Goal: Task Accomplishment & Management: Manage account settings

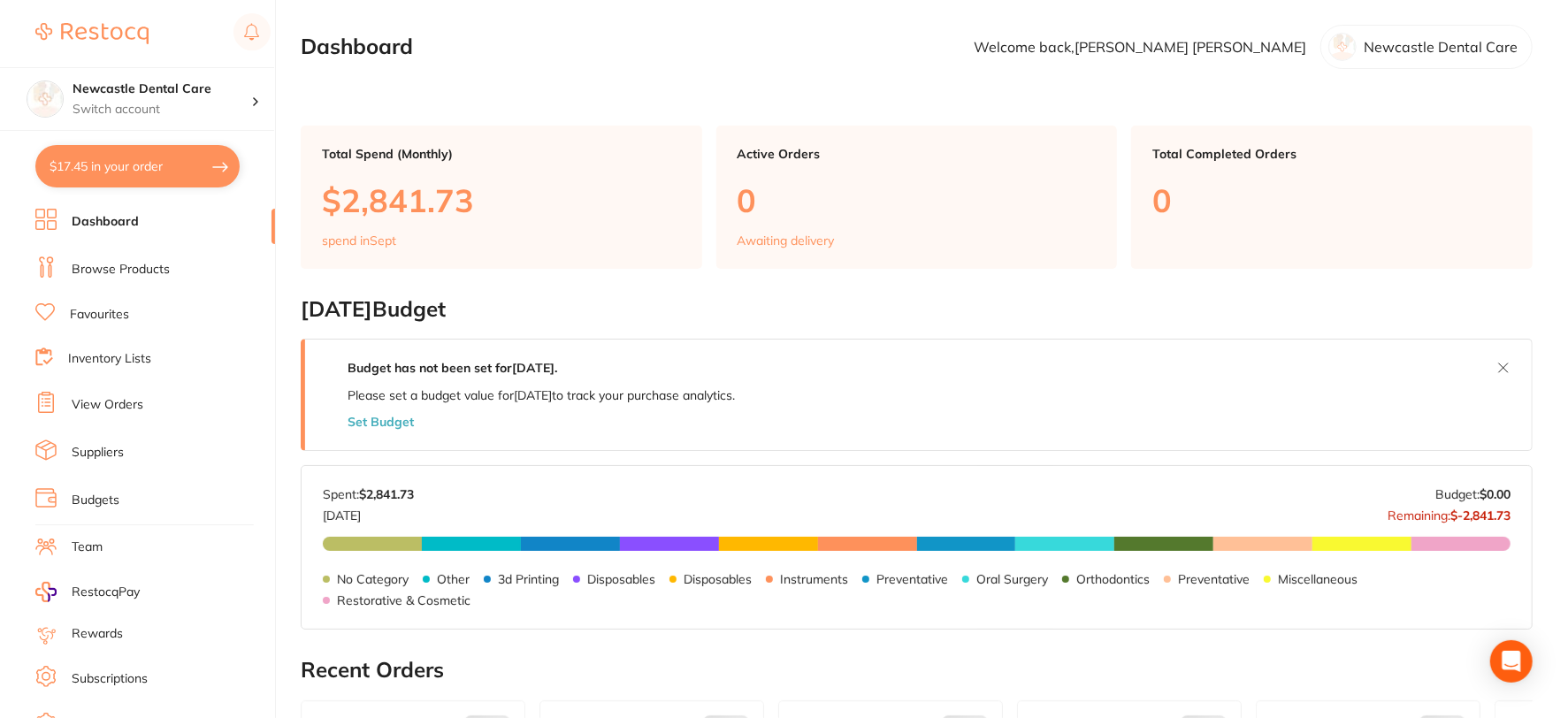
click at [140, 266] on link "Browse Products" at bounding box center [120, 270] width 98 height 18
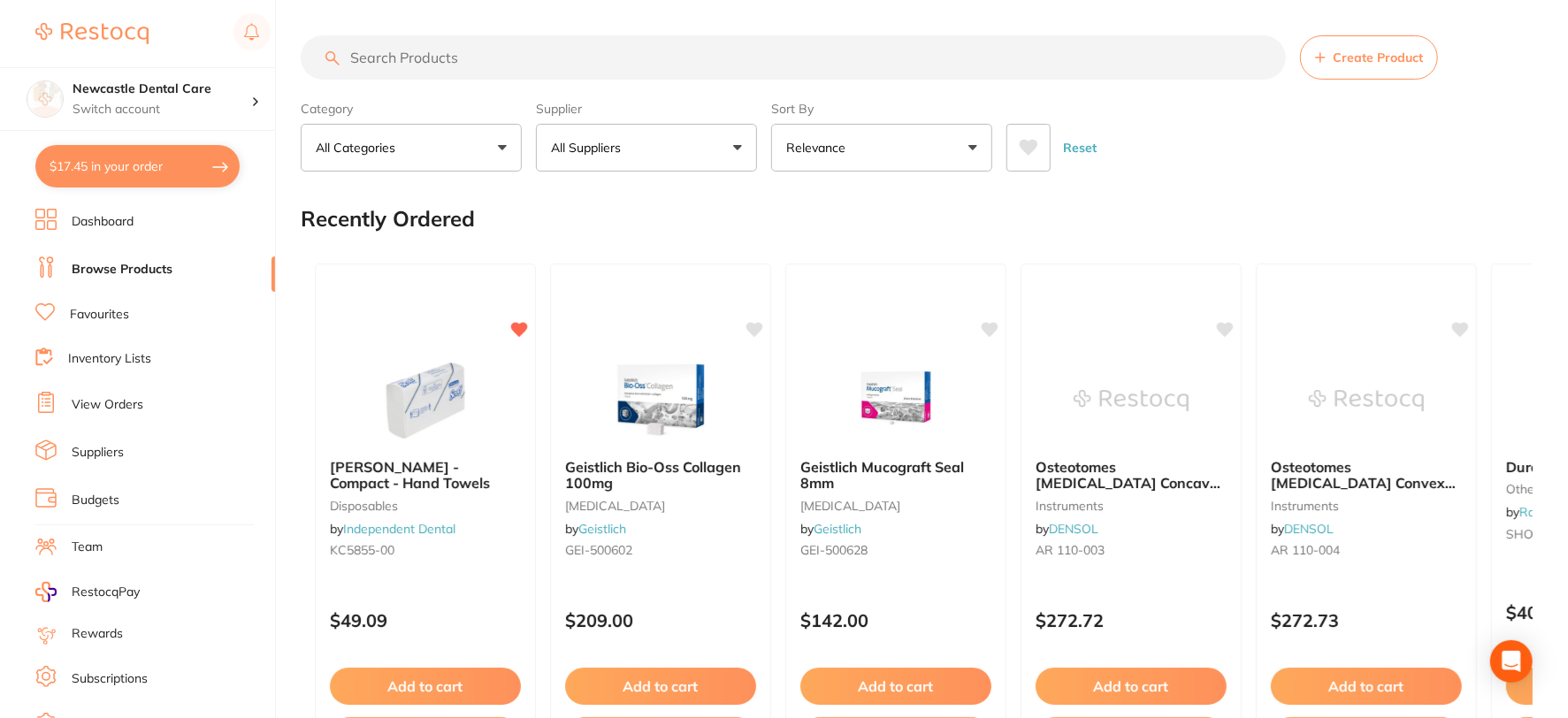
click at [456, 60] on input "search" at bounding box center [793, 57] width 985 height 44
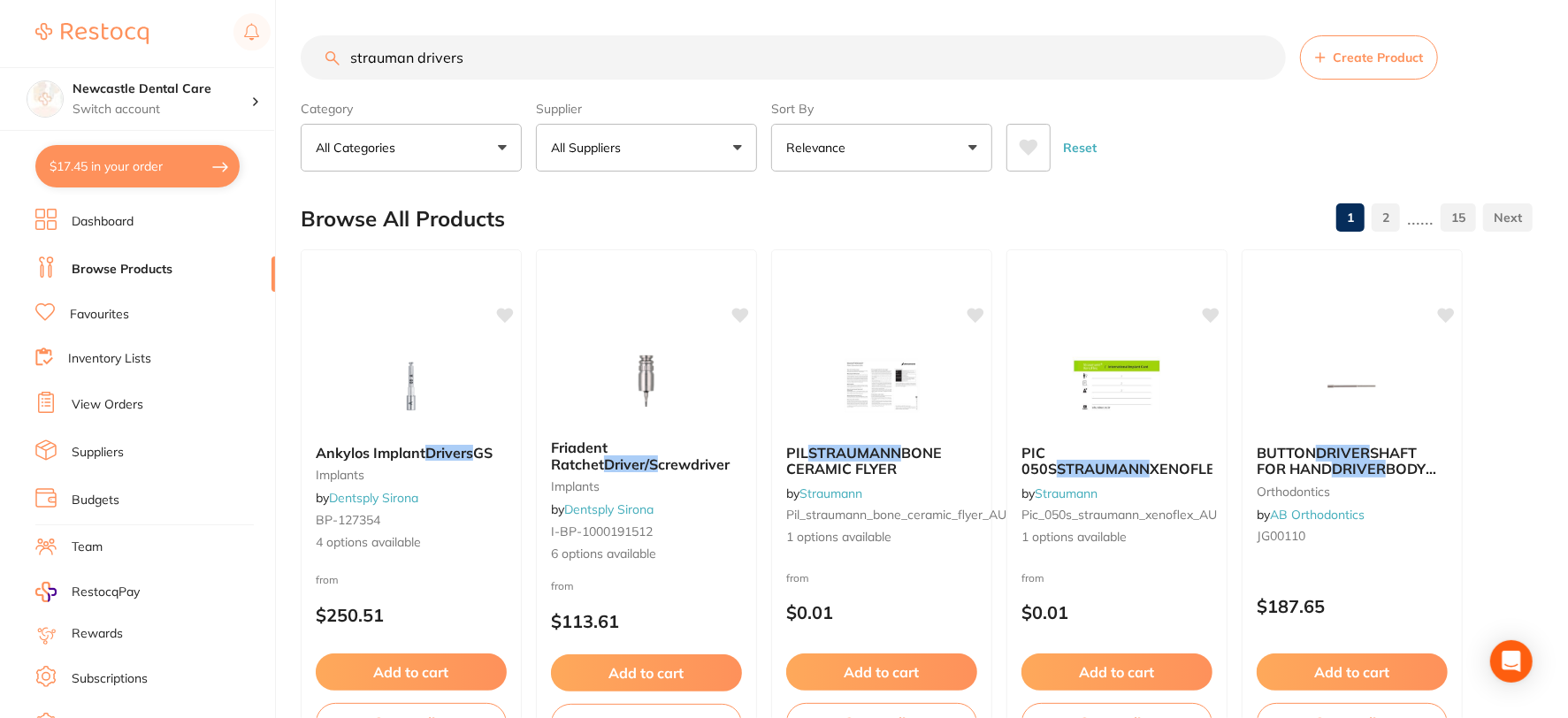
click at [407, 53] on input "strauman drivers" at bounding box center [793, 57] width 985 height 44
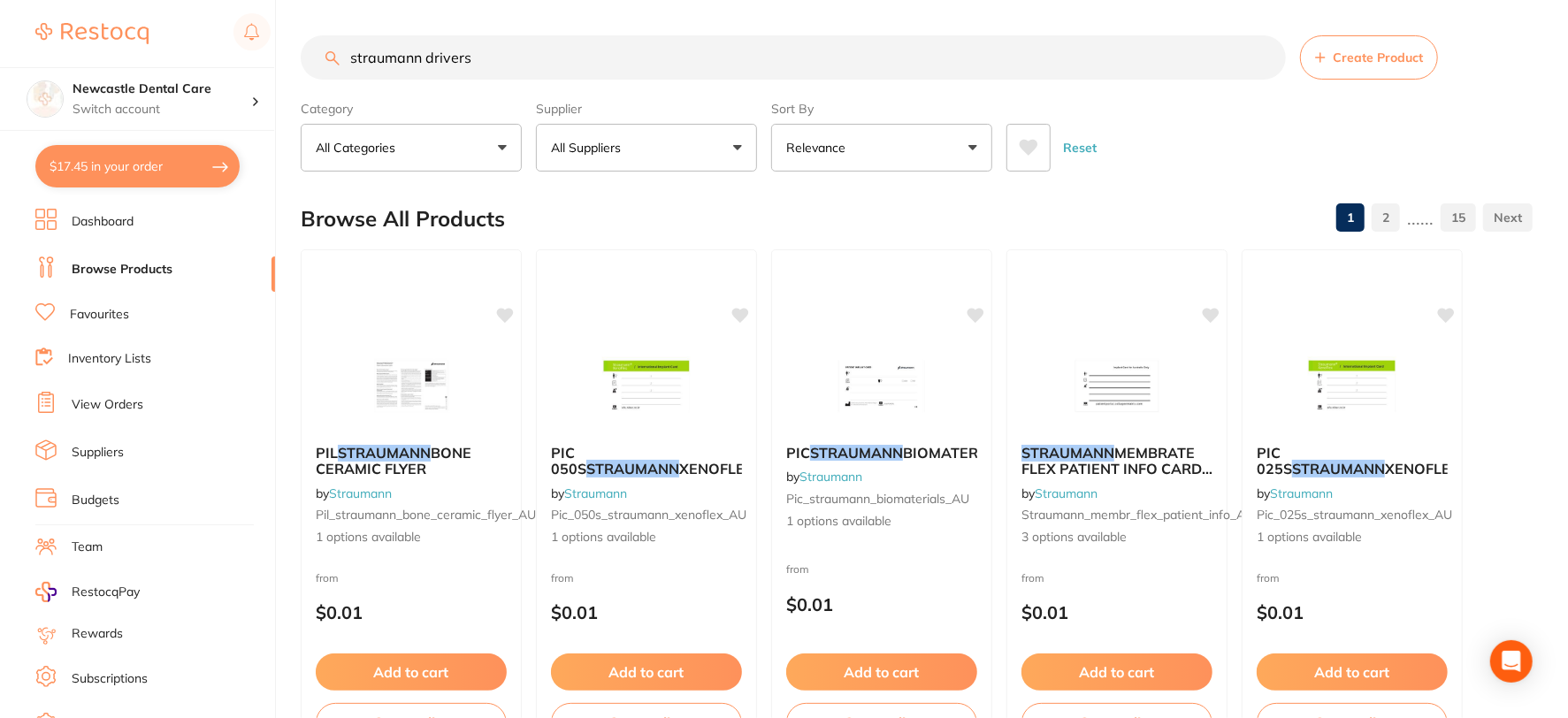
type input "straumann drivers"
click at [589, 137] on button "All Suppliers" at bounding box center [646, 148] width 221 height 48
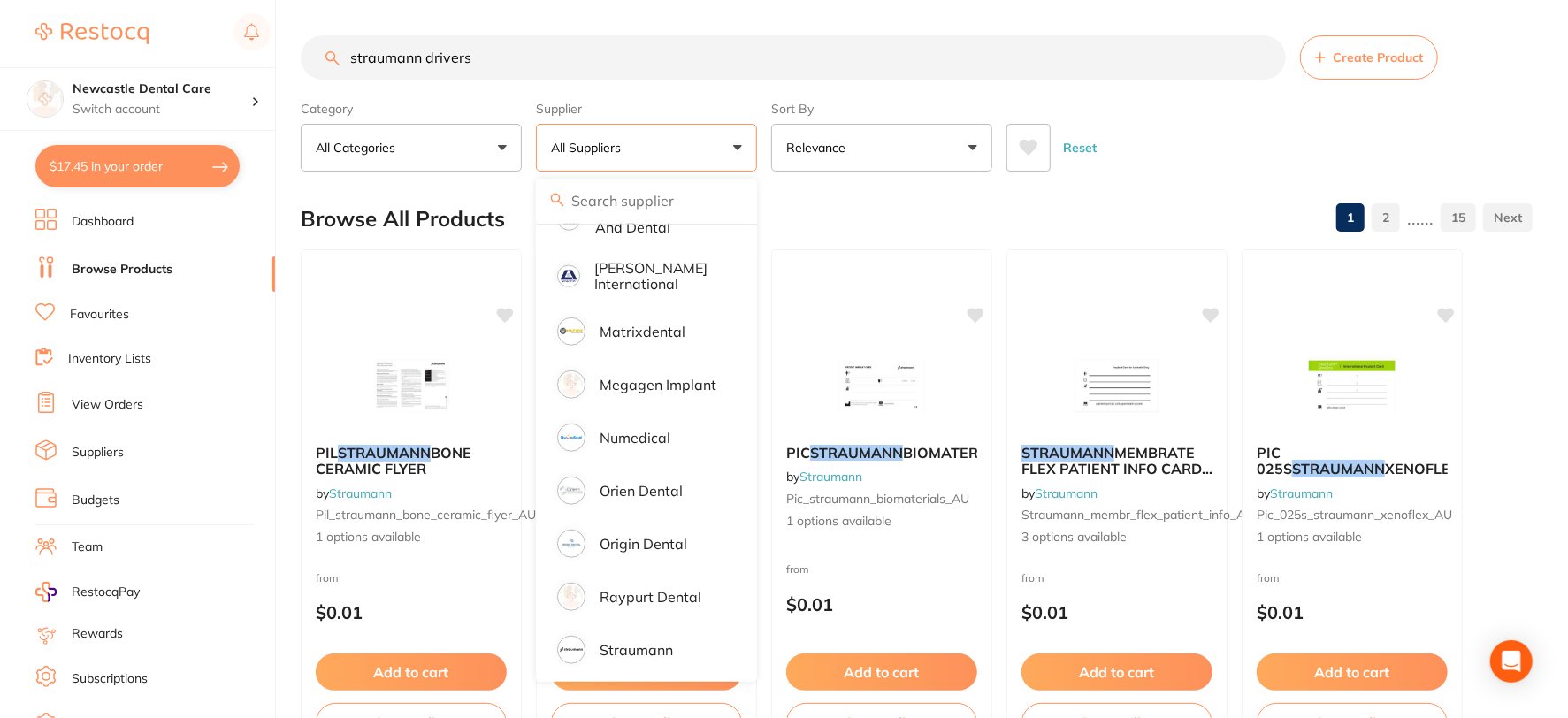
scroll to position [1128, 0]
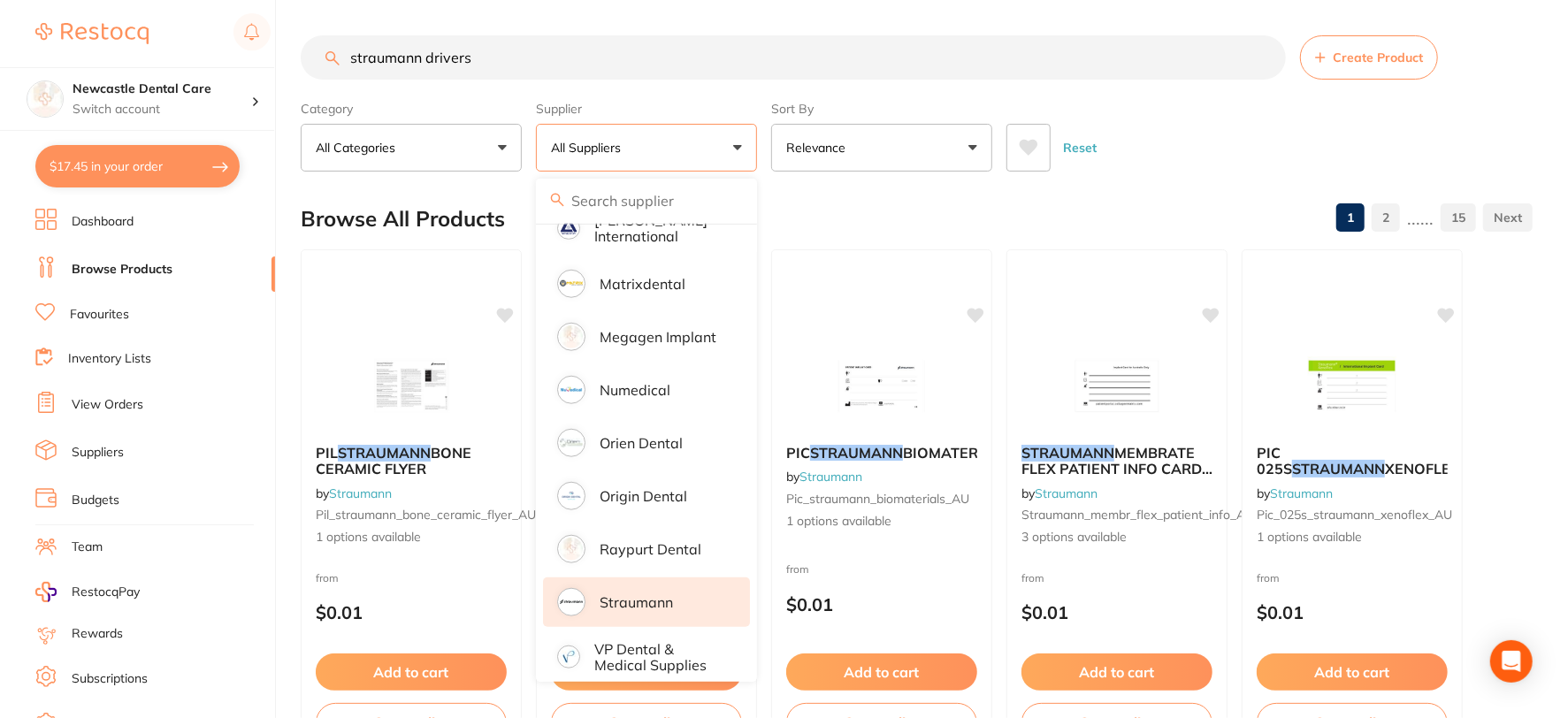
click at [621, 594] on p "Straumann" at bounding box center [636, 602] width 73 height 16
click at [1098, 206] on div "Browse All Products 1 2" at bounding box center [916, 219] width 1232 height 60
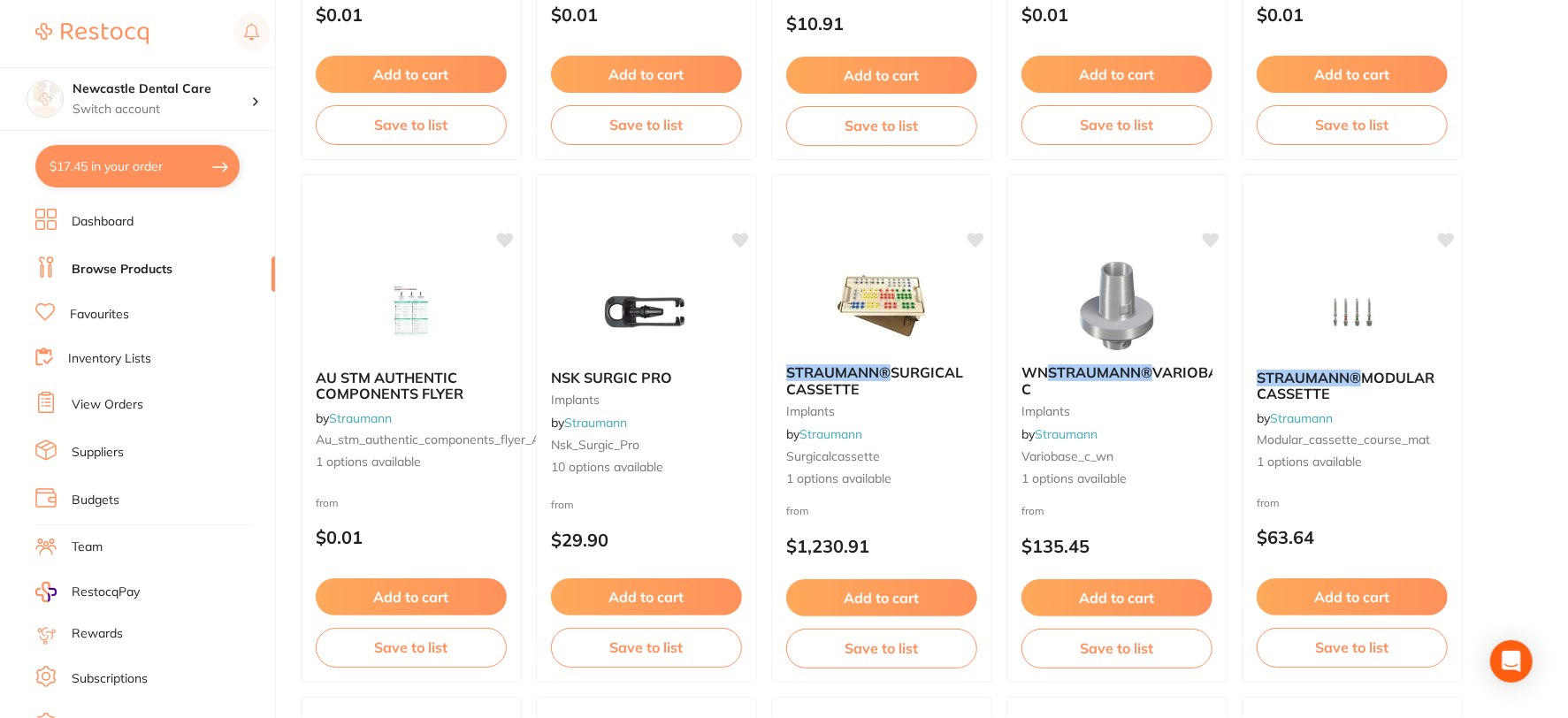
scroll to position [1669, 0]
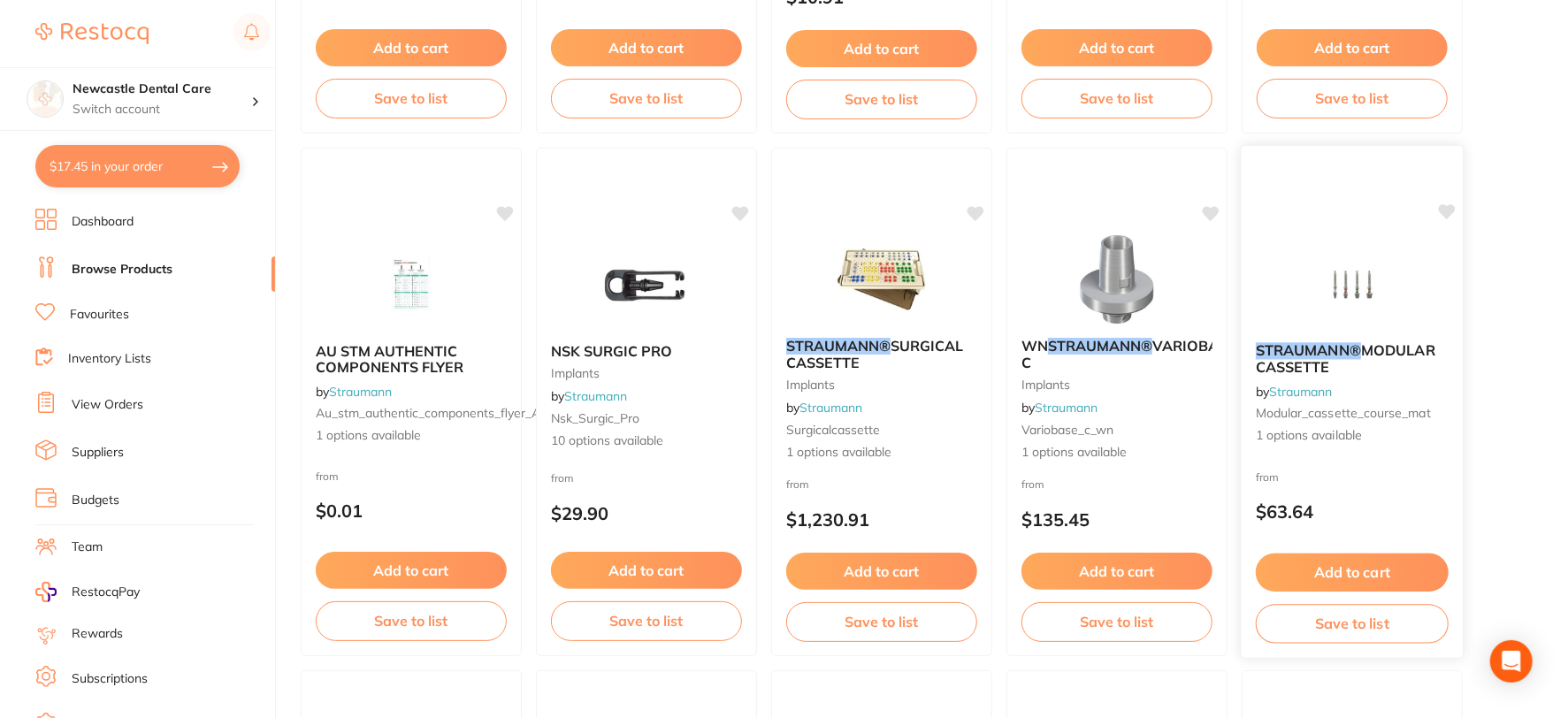
click at [1314, 315] on img at bounding box center [1351, 282] width 116 height 89
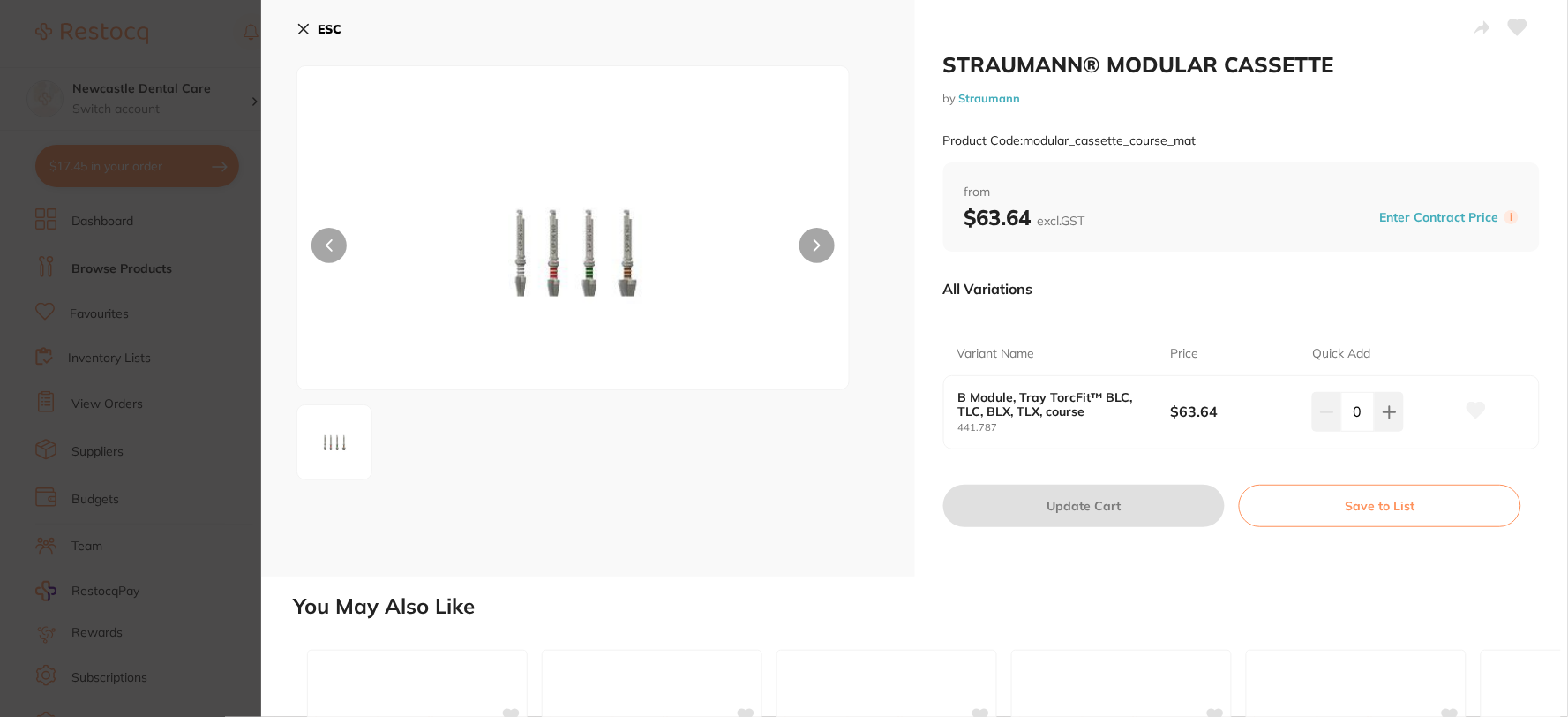
click at [303, 32] on icon at bounding box center [303, 29] width 14 height 14
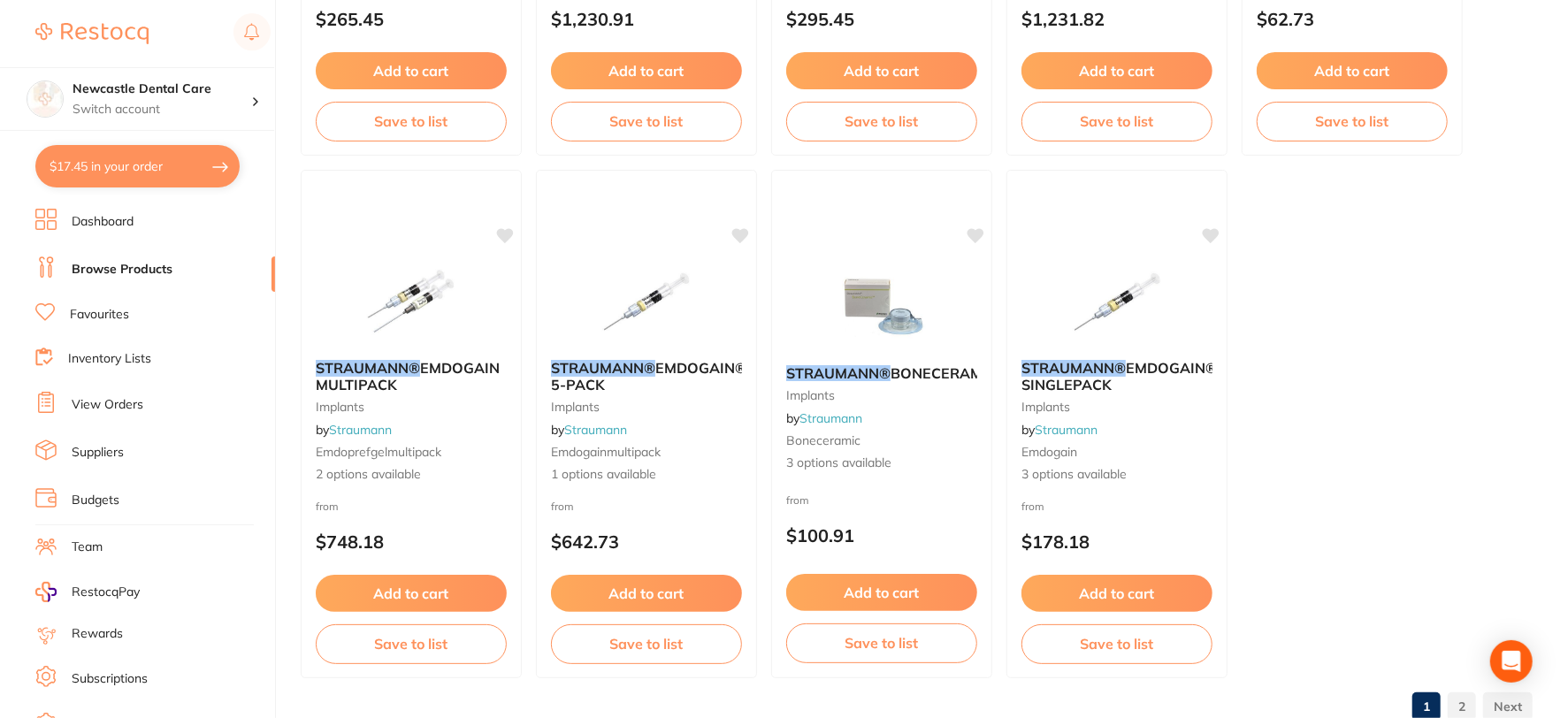
scroll to position [5356, 0]
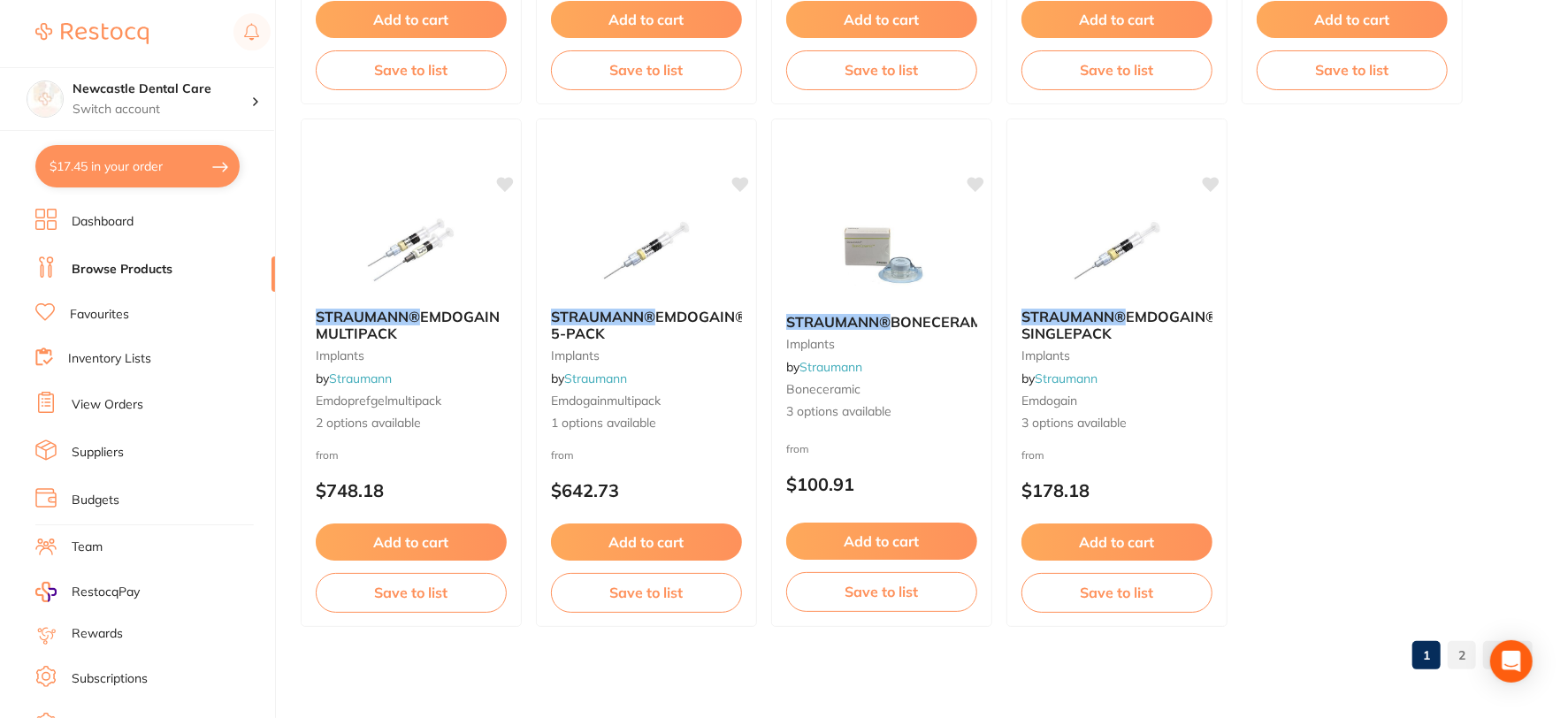
click at [112, 405] on link "View Orders" at bounding box center [106, 404] width 71 height 18
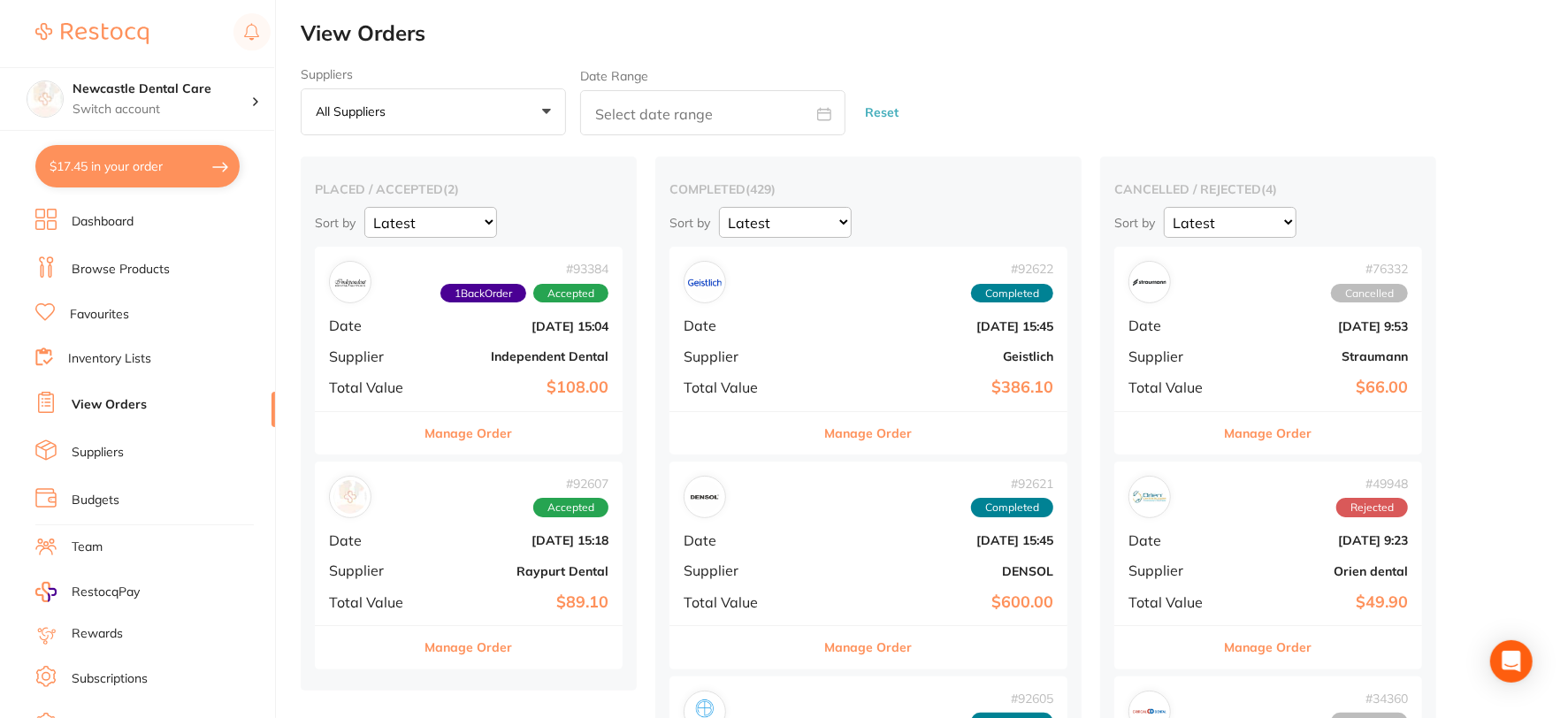
click at [464, 437] on button "Manage Order" at bounding box center [469, 433] width 88 height 42
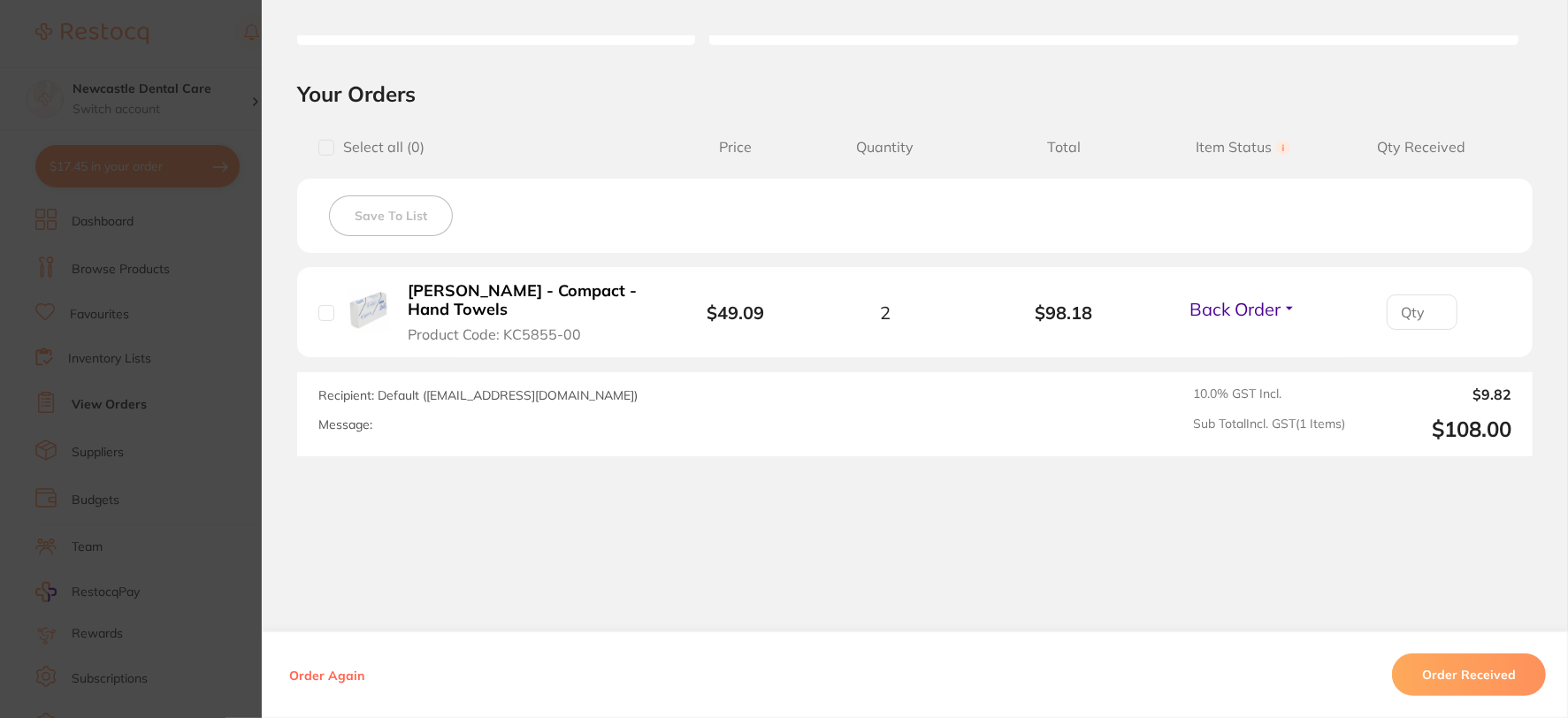
scroll to position [356, 0]
click at [1476, 664] on button "Order Received" at bounding box center [1468, 674] width 153 height 42
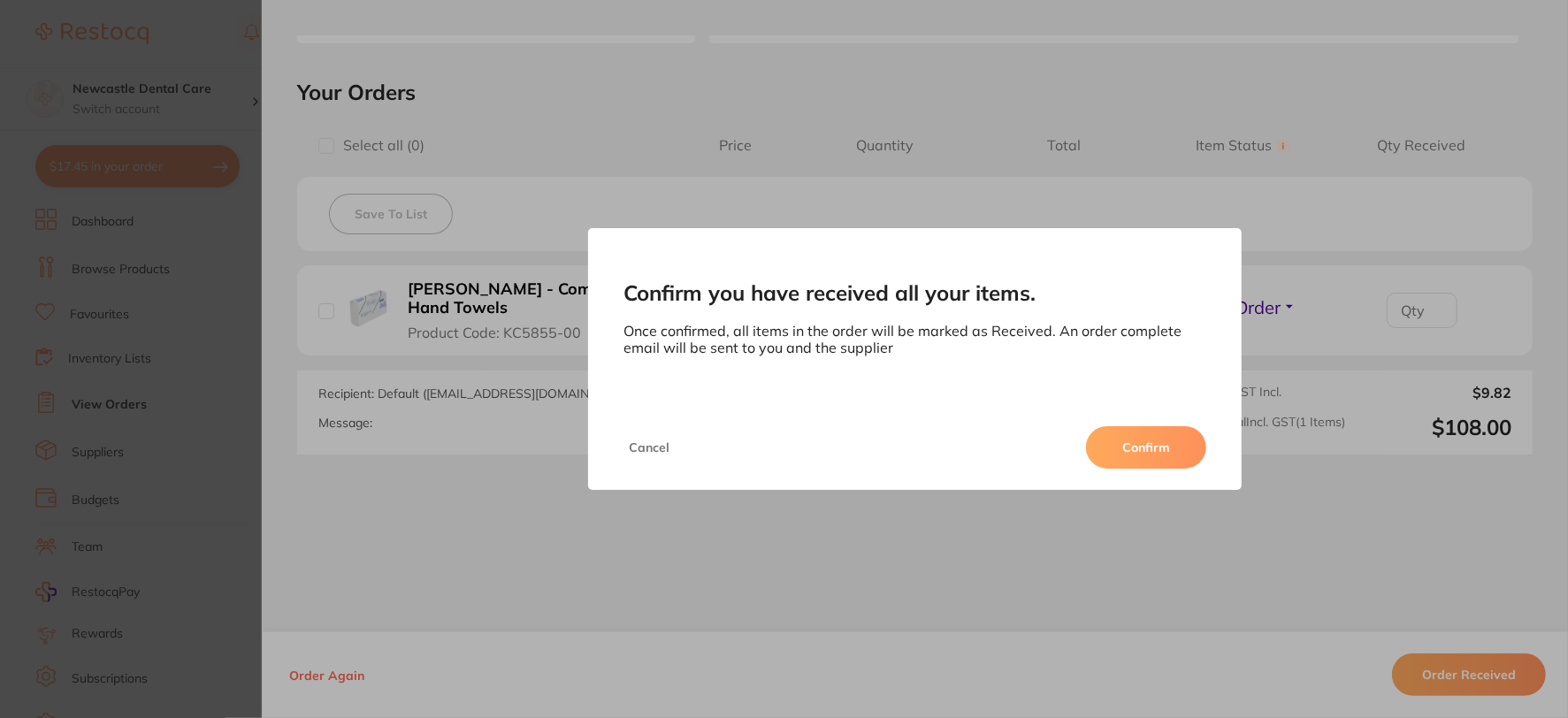
click at [1160, 443] on button "Confirm" at bounding box center [1145, 446] width 120 height 42
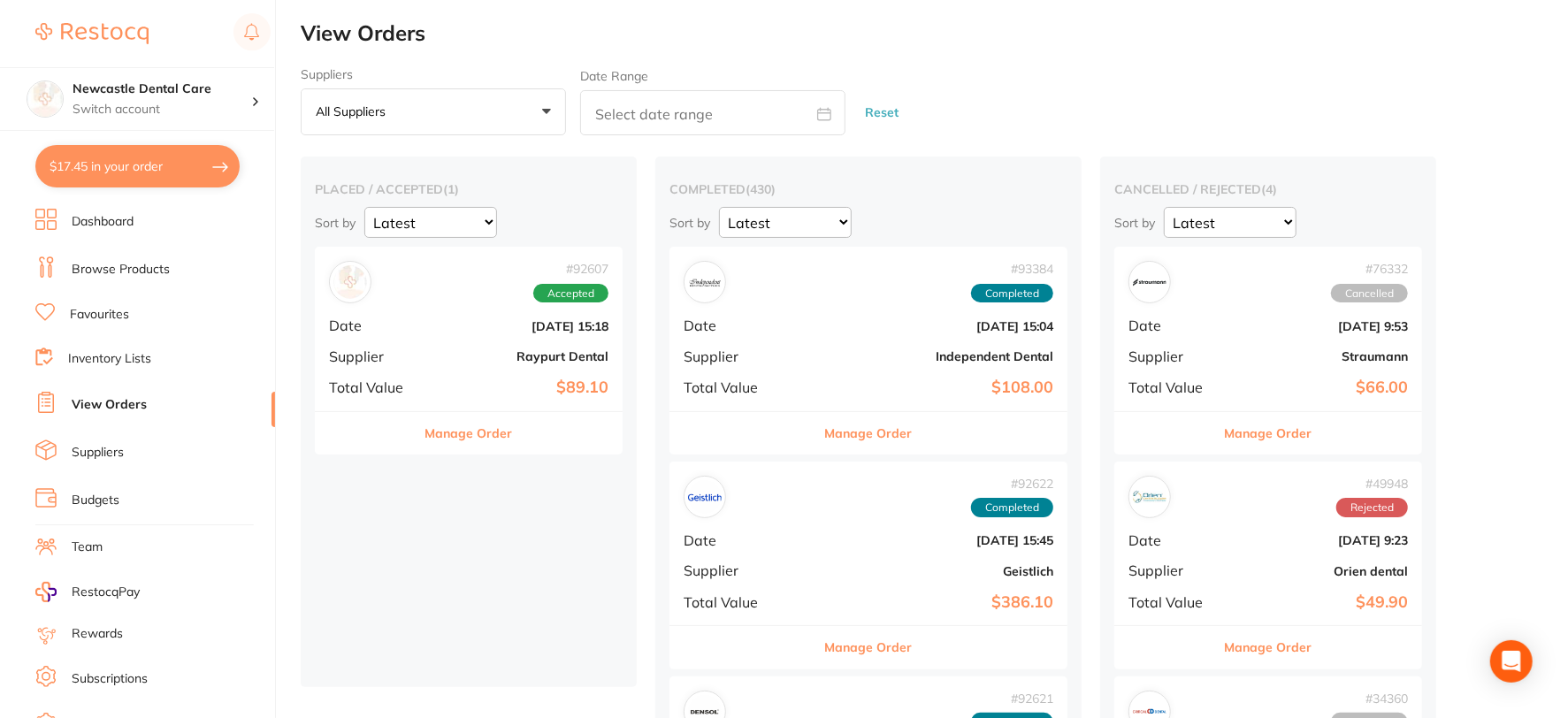
click at [475, 356] on b "Raypurt Dental" at bounding box center [520, 356] width 177 height 14
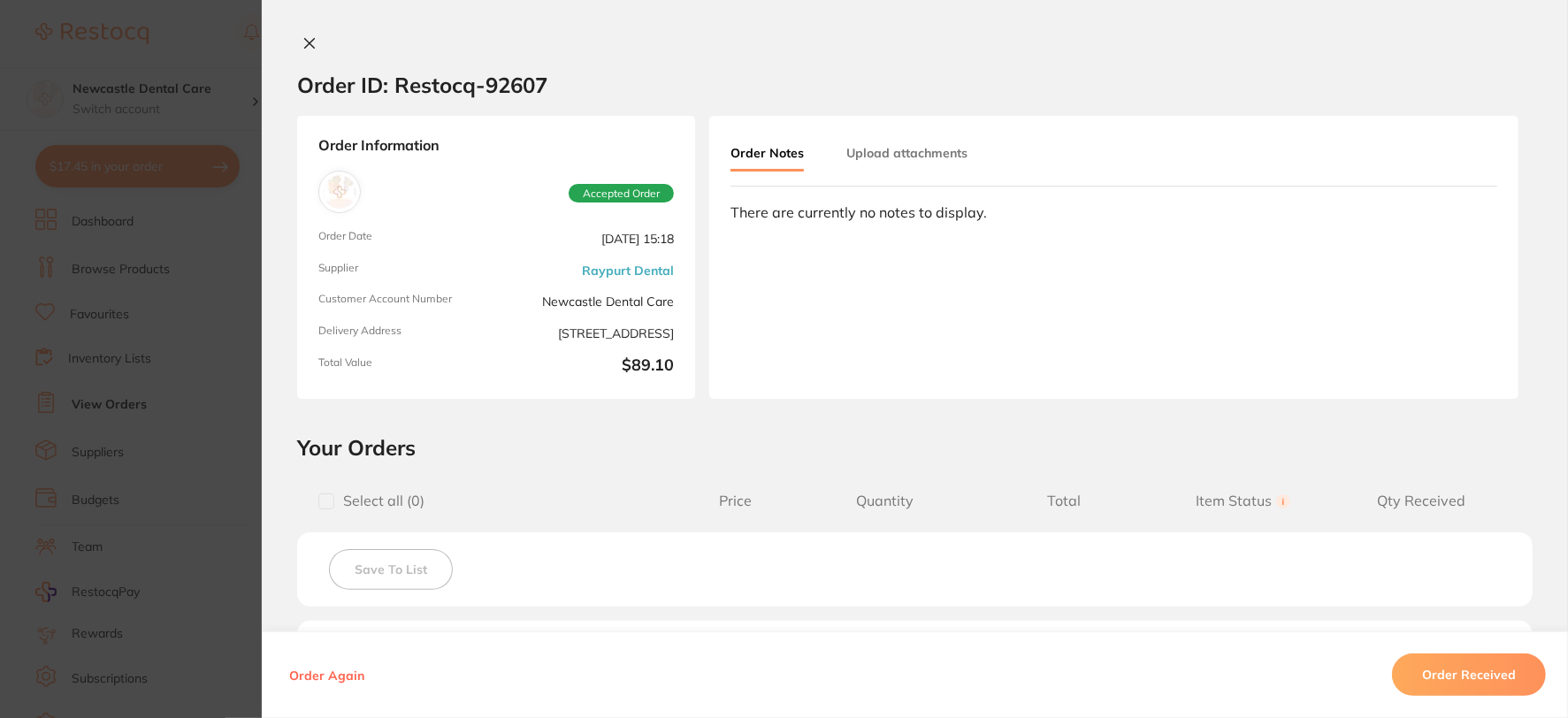
click at [314, 36] on button at bounding box center [309, 44] width 24 height 19
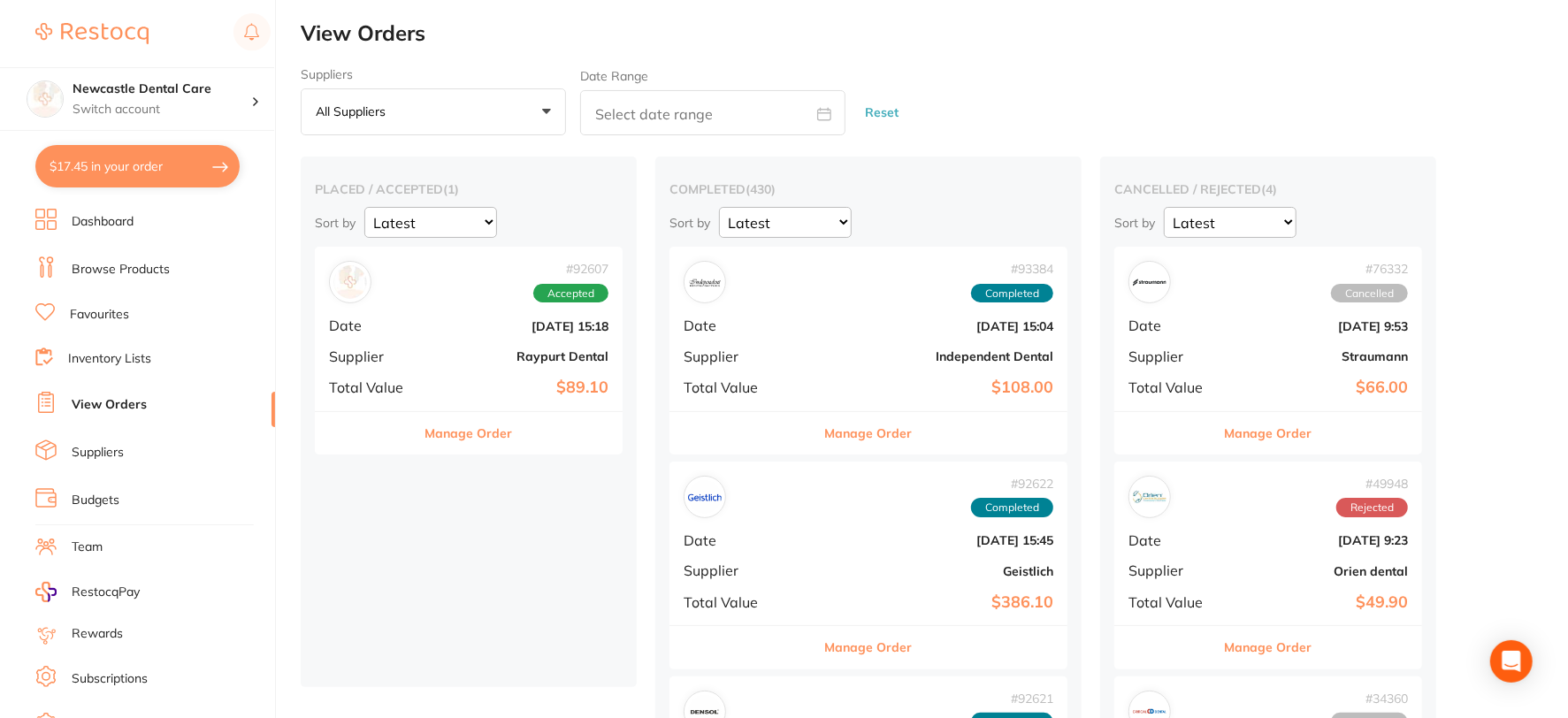
click at [151, 174] on button "$17.45 in your order" at bounding box center [137, 165] width 204 height 42
checkbox input "true"
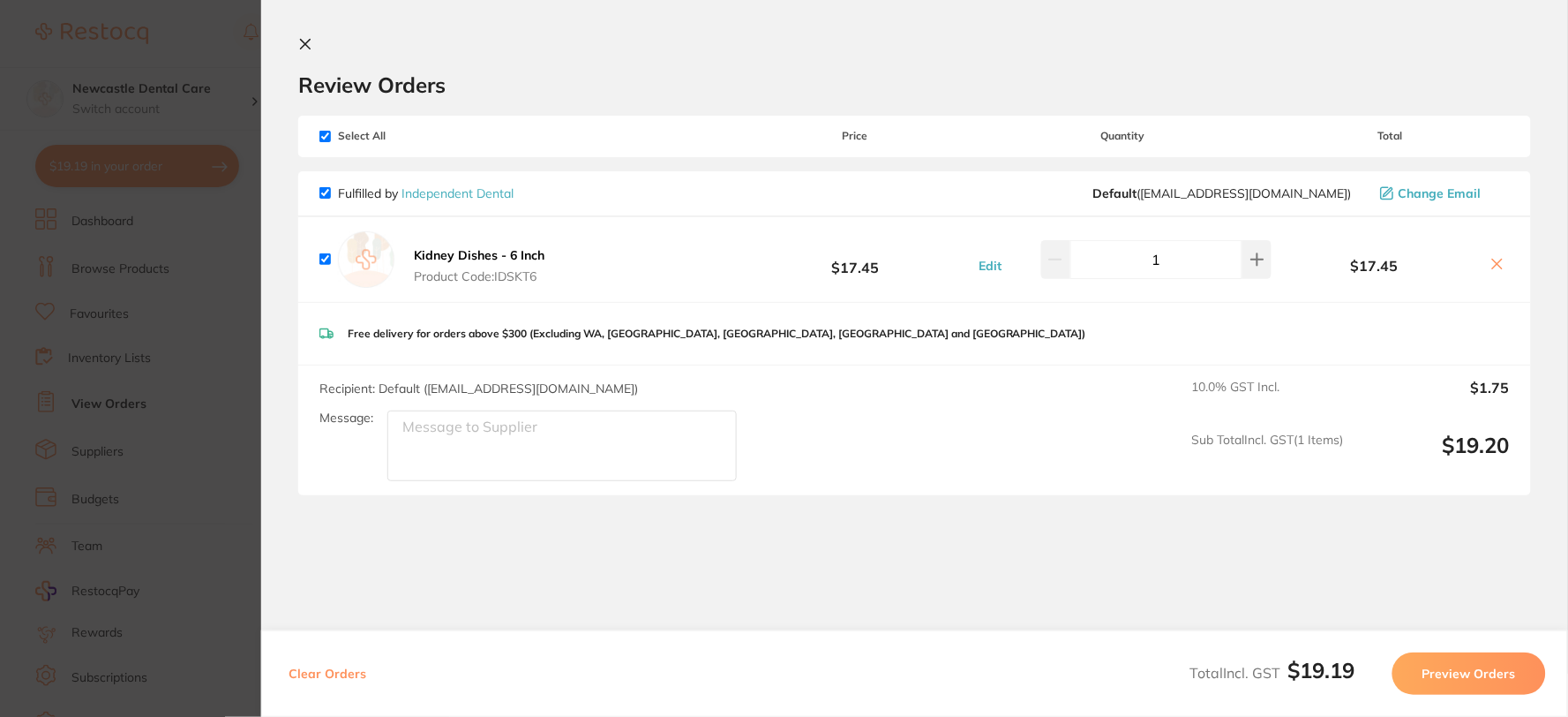
click at [294, 42] on section "Review Orders Your orders are being processed and we will notify you once we ha…" at bounding box center [915, 358] width 1307 height 717
click at [307, 47] on icon at bounding box center [306, 45] width 10 height 10
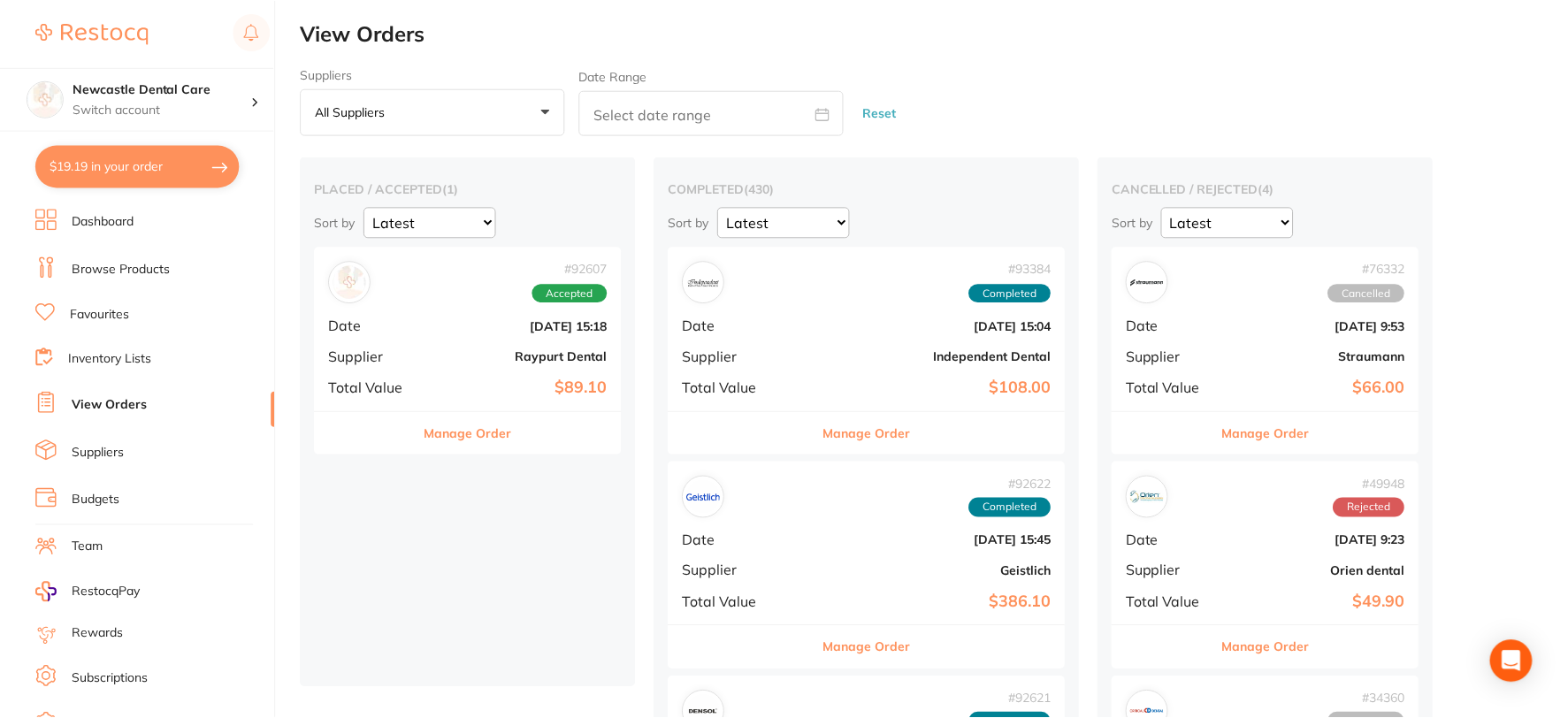
scroll to position [3, 0]
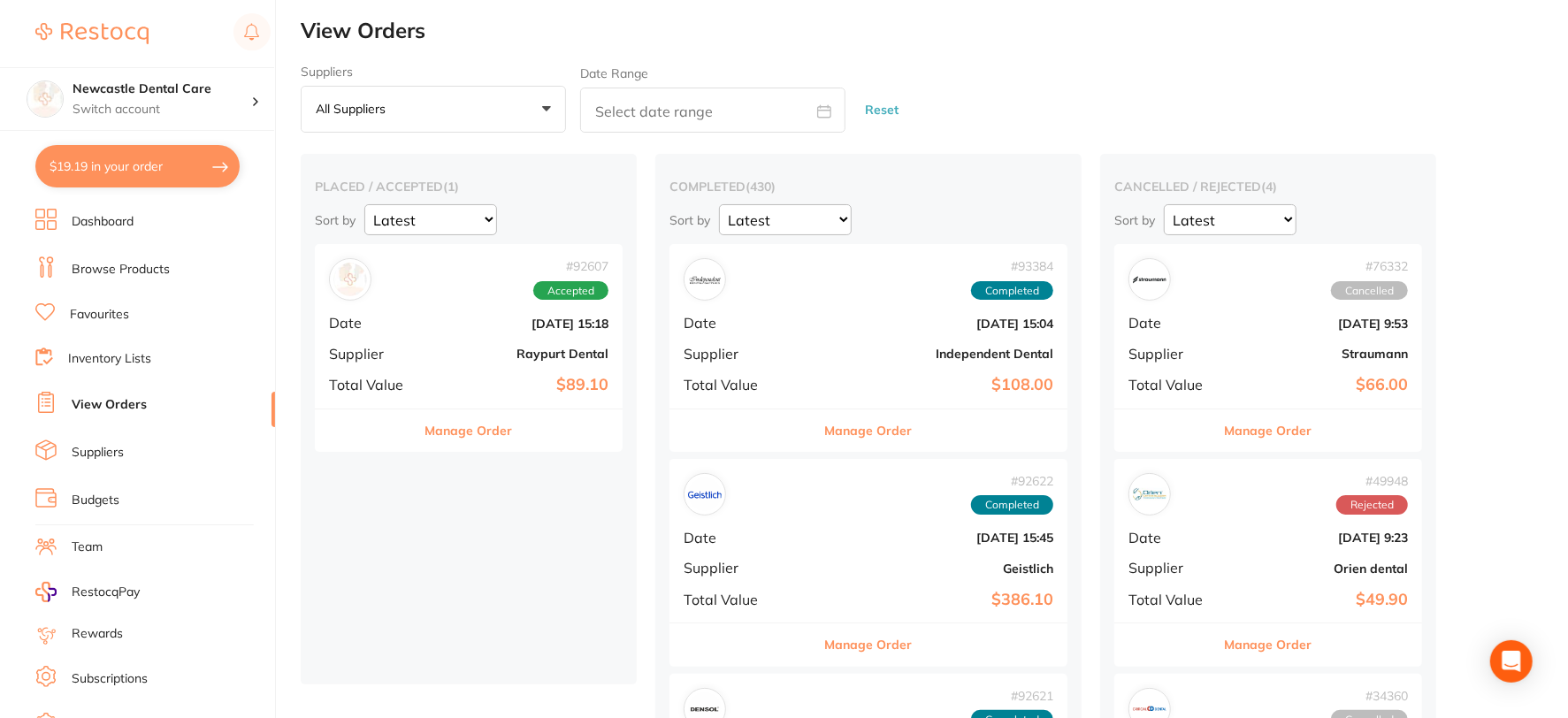
click at [131, 271] on link "Browse Products" at bounding box center [120, 270] width 98 height 18
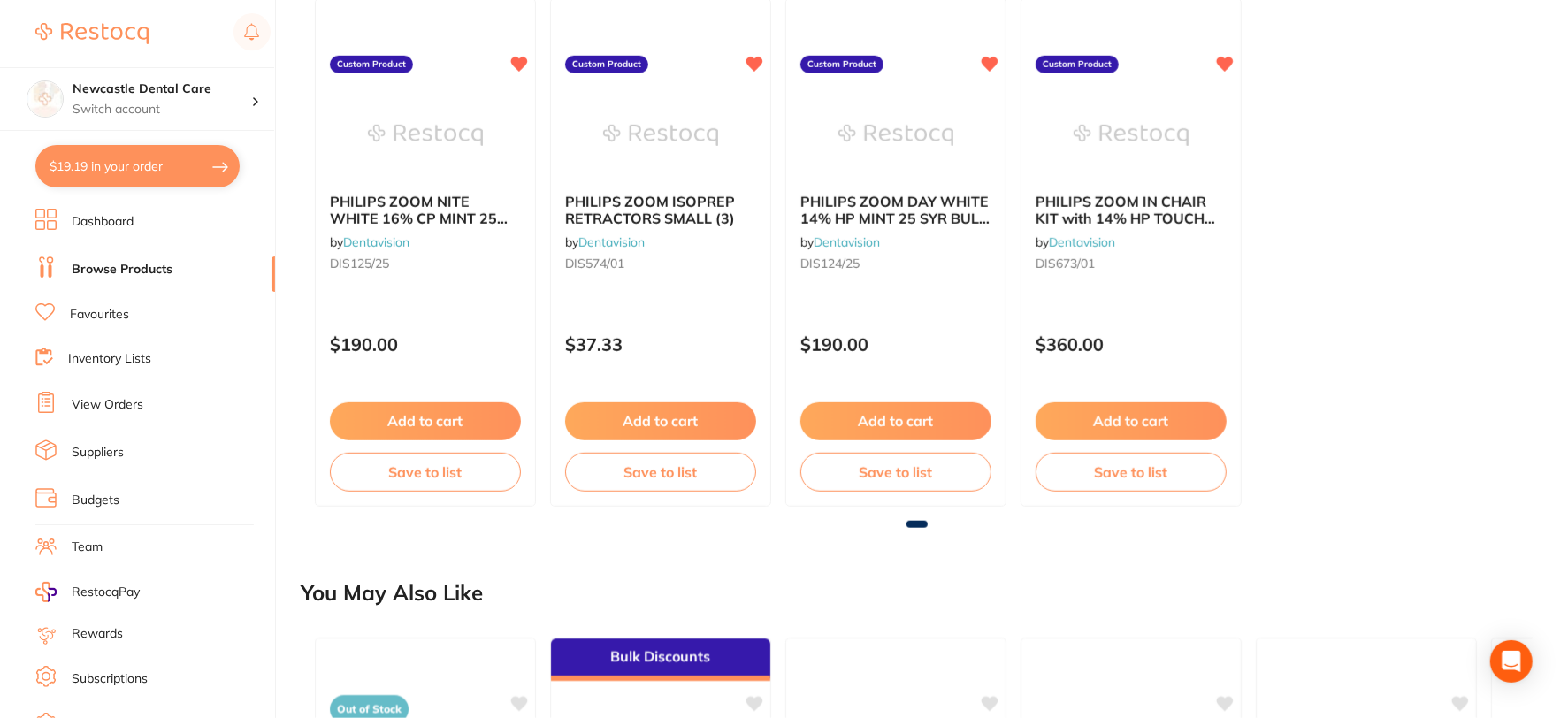
scroll to position [982, 0]
